Goal: Check status: Check status

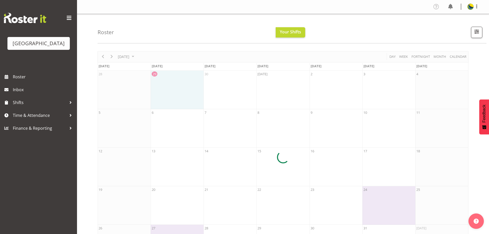
scroll to position [36, 0]
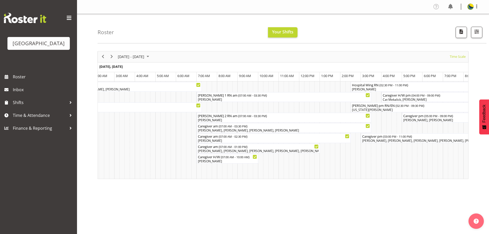
scroll to position [0, 933]
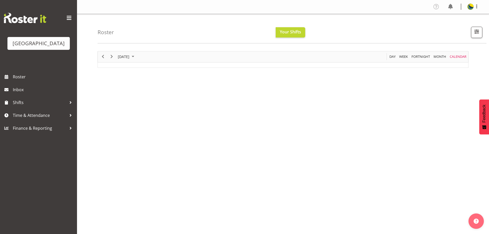
scroll to position [21, 0]
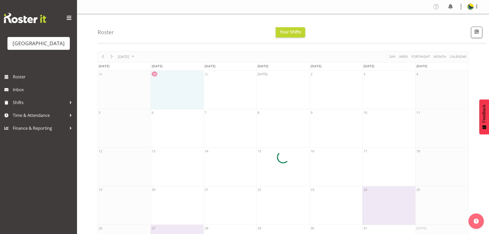
scroll to position [21, 0]
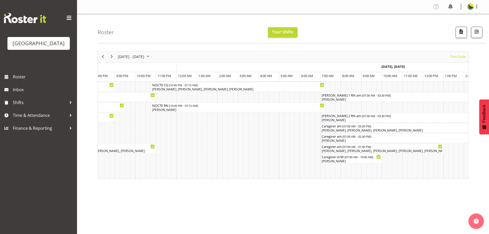
scroll to position [0, 1229]
